Goal: Obtain resource: Download file/media

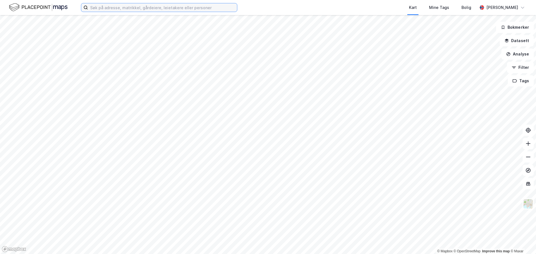
click at [191, 6] on input at bounding box center [162, 7] width 149 height 8
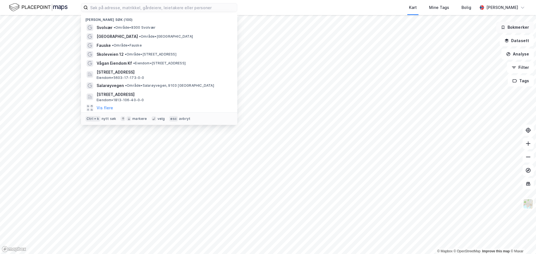
click at [512, 25] on button "Bokmerker" at bounding box center [515, 27] width 38 height 11
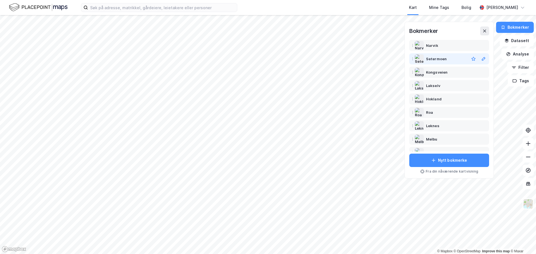
click at [433, 59] on div "Setermoen" at bounding box center [436, 59] width 21 height 7
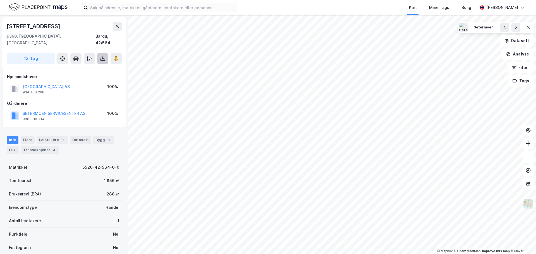
click at [103, 58] on icon at bounding box center [103, 58] width 2 height 1
click at [81, 68] on div "Last ned grunnbok" at bounding box center [75, 70] width 32 height 4
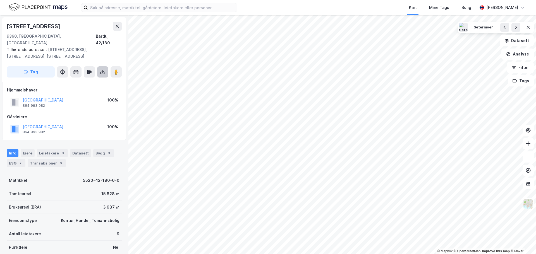
click at [104, 69] on icon at bounding box center [103, 72] width 6 height 6
click at [85, 81] on div "Last ned grunnbok" at bounding box center [75, 83] width 32 height 4
